Goal: Check status: Check status

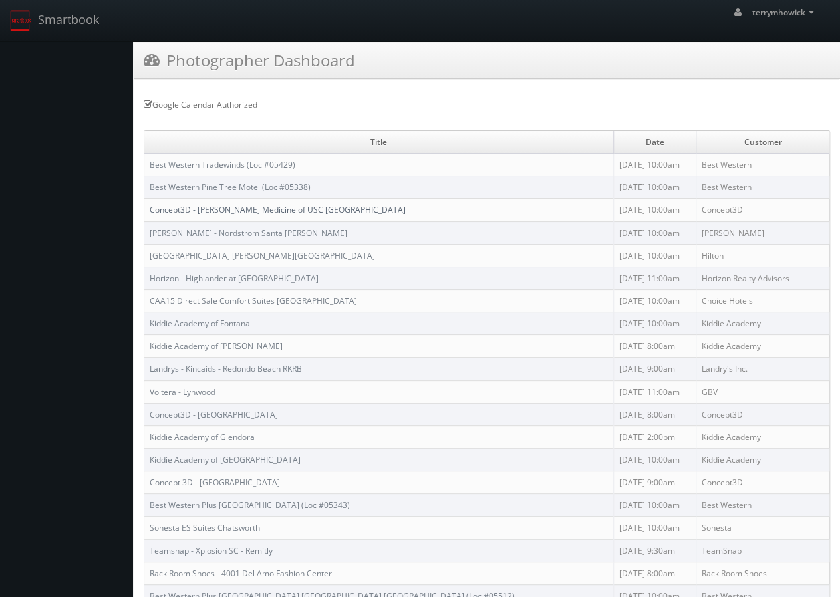
click at [226, 204] on link "Concept3D - [PERSON_NAME] Medicine of USC [GEOGRAPHIC_DATA]" at bounding box center [278, 209] width 256 height 11
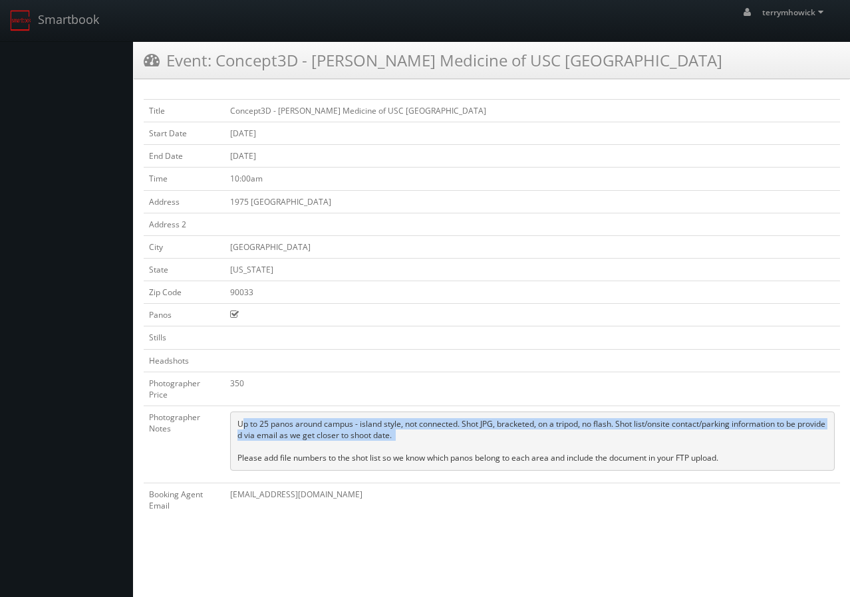
drag, startPoint x: 240, startPoint y: 422, endPoint x: 245, endPoint y: 438, distance: 16.8
click at [250, 441] on pre "Up to 25 panos around campus - island style, not connected. Shot JPG, bracketed…" at bounding box center [532, 440] width 604 height 59
click at [274, 445] on pre "Up to 25 panos around campus - island style, not connected. Shot JPG, bracketed…" at bounding box center [532, 440] width 604 height 59
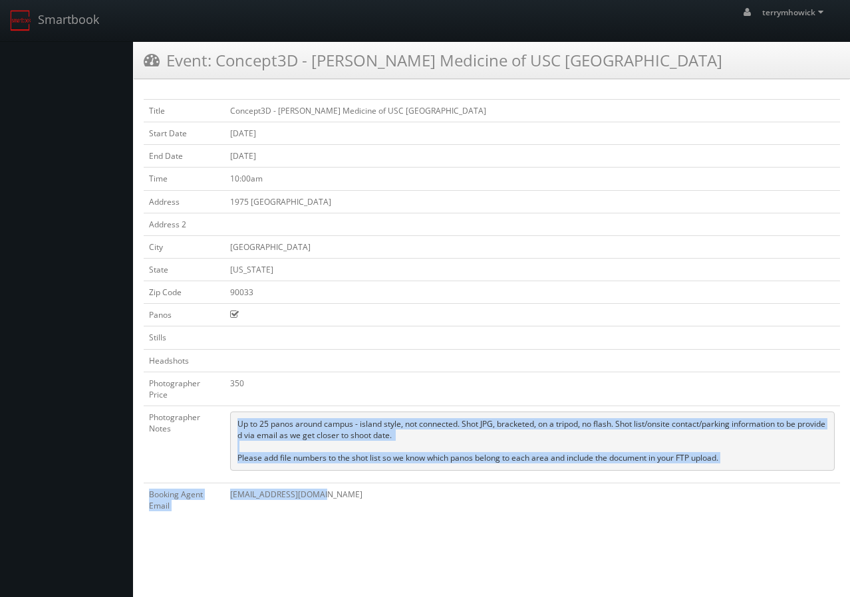
drag, startPoint x: 238, startPoint y: 421, endPoint x: 732, endPoint y: 477, distance: 497.0
click at [732, 477] on tbody "Title Concept3D - Keck Medicine of USC Pasadena Start Date 09/03/2025 End Date …" at bounding box center [492, 308] width 696 height 417
drag, startPoint x: 729, startPoint y: 475, endPoint x: 705, endPoint y: 467, distance: 25.9
click at [729, 474] on td "Up to 25 panos around campus - island style, not connected. Shot JPG, bracketed…" at bounding box center [532, 443] width 615 height 77
click at [451, 444] on pre "Up to 25 panos around campus - island style, not connected. Shot JPG, bracketed…" at bounding box center [532, 440] width 604 height 59
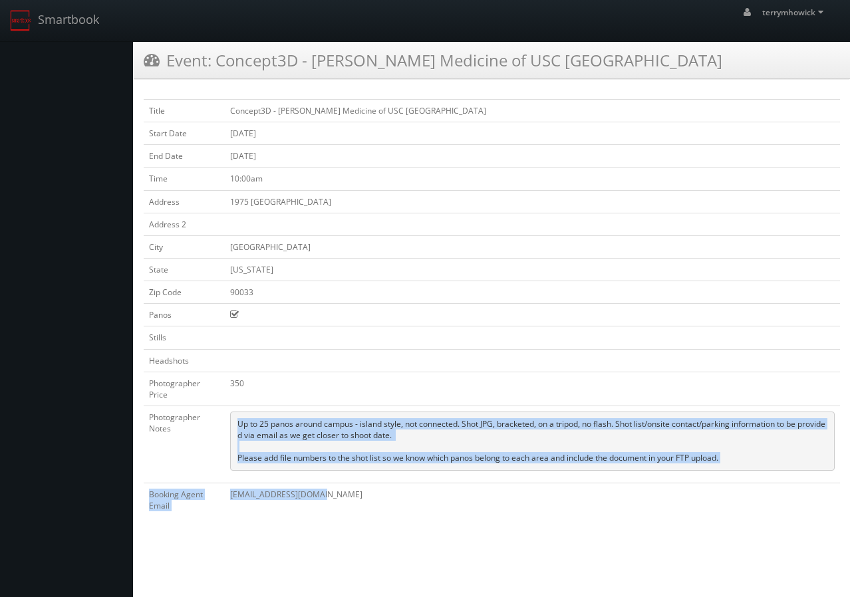
click at [385, 422] on pre "Up to 25 panos around campus - island style, not connected. Shot JPG, bracketed…" at bounding box center [532, 440] width 604 height 59
drag, startPoint x: 238, startPoint y: 417, endPoint x: 721, endPoint y: 457, distance: 485.0
click at [730, 457] on pre "Up to 25 panos around campus - island style, not connected. Shot JPG, bracketed…" at bounding box center [532, 440] width 604 height 59
copy pre "Up to 25 panos around campus - island style, not connected. Shot JPG, bracketed…"
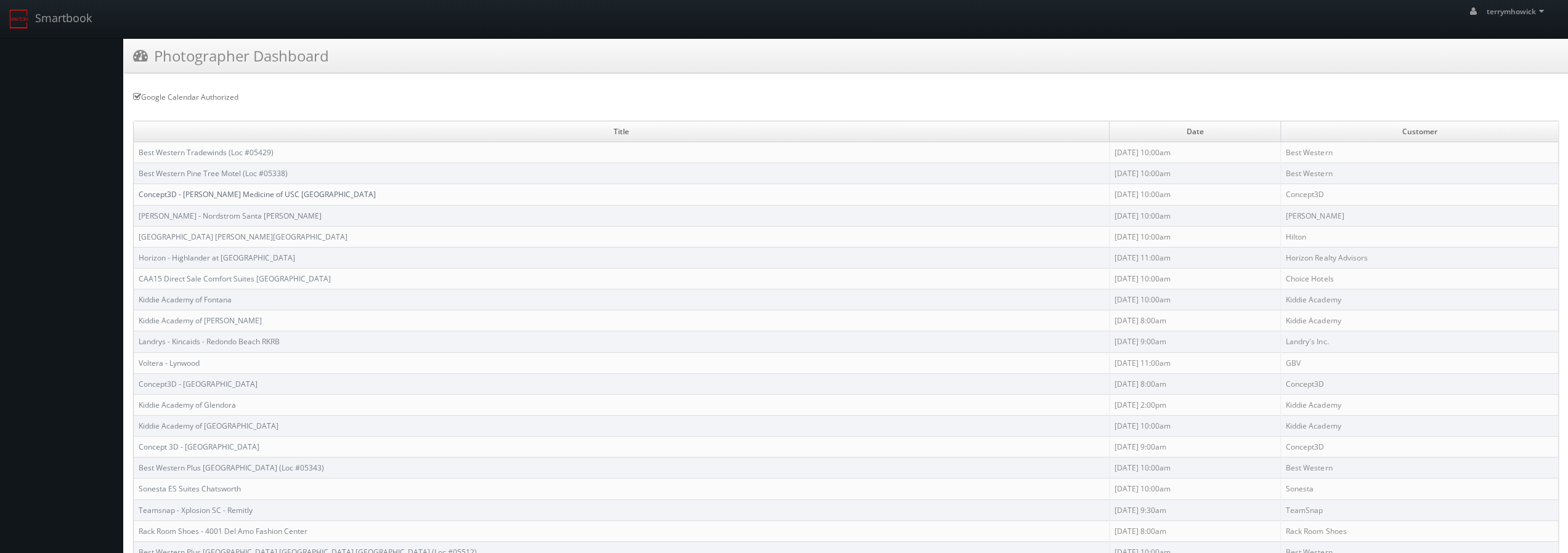
click at [188, 189] on link "Concept3D - [PERSON_NAME] Medicine of USC [GEOGRAPHIC_DATA]" at bounding box center [258, 194] width 237 height 10
click at [212, 190] on link "Concept3D - [PERSON_NAME] Medicine of USC [GEOGRAPHIC_DATA]" at bounding box center [258, 194] width 237 height 10
